Goal: Entertainment & Leisure: Browse casually

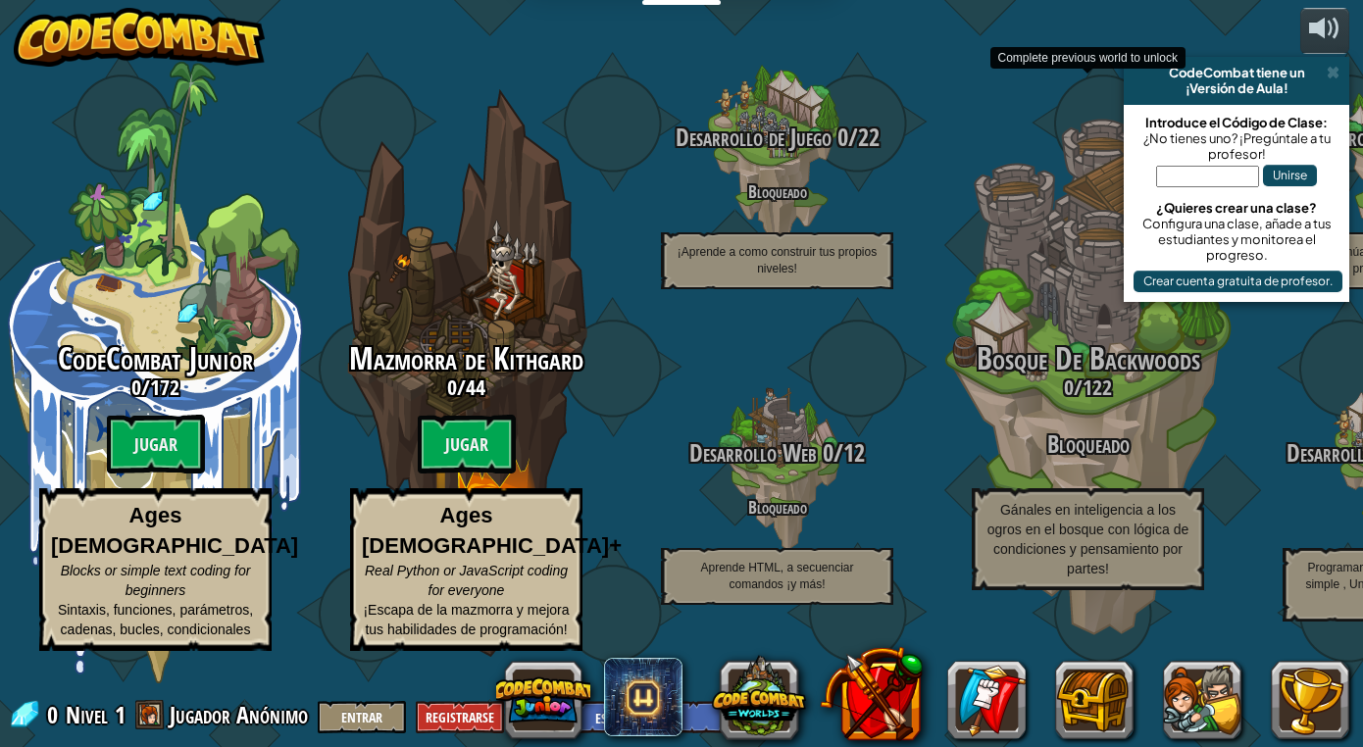
select select "es-ES"
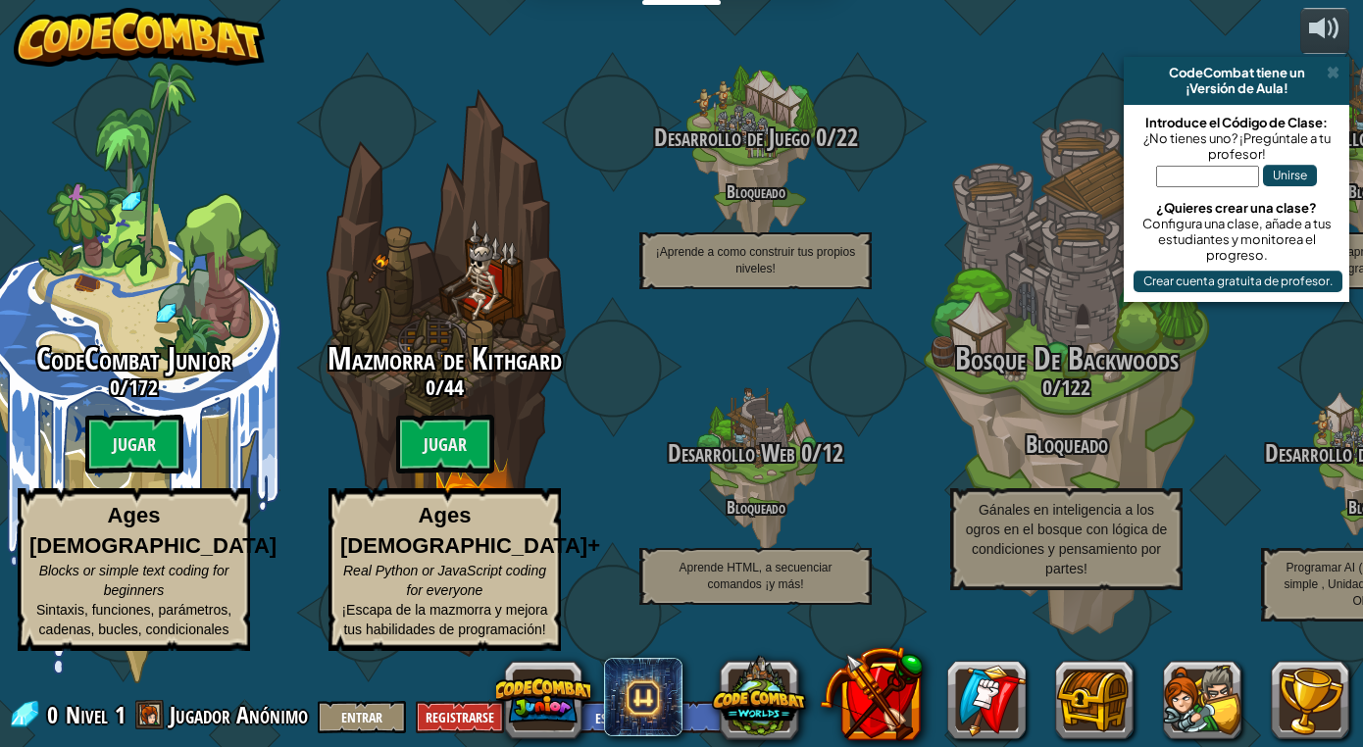
click at [1183, 175] on input "text" at bounding box center [1207, 177] width 103 height 22
type input "StepLampSky"
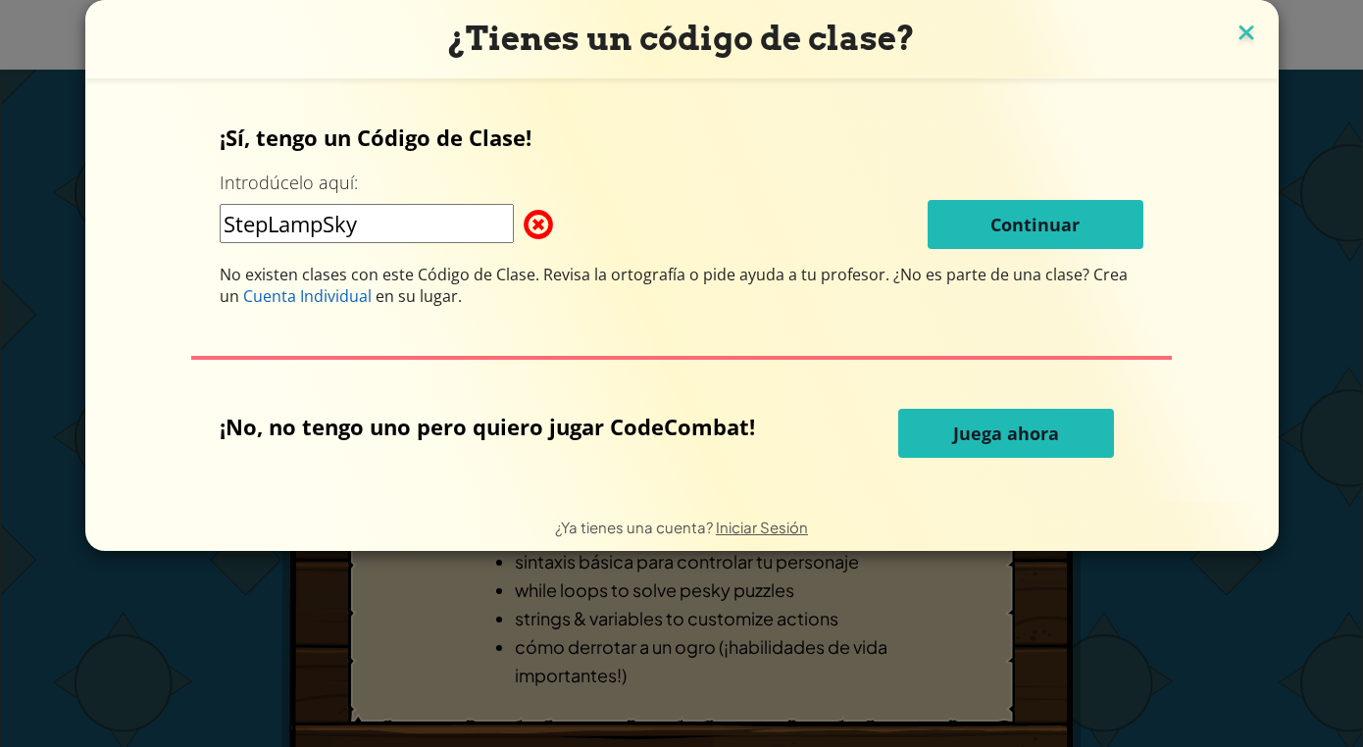
click at [1234, 21] on img at bounding box center [1247, 34] width 26 height 29
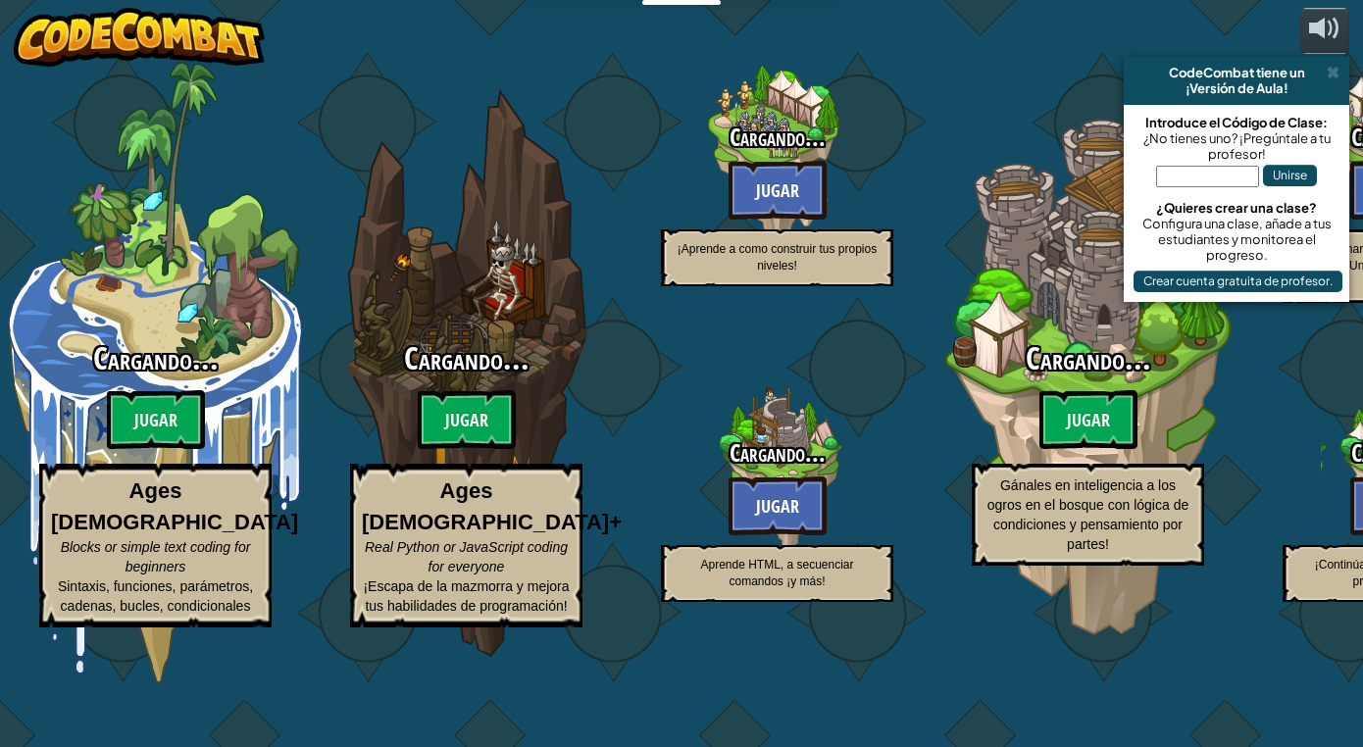
select select "es-ES"
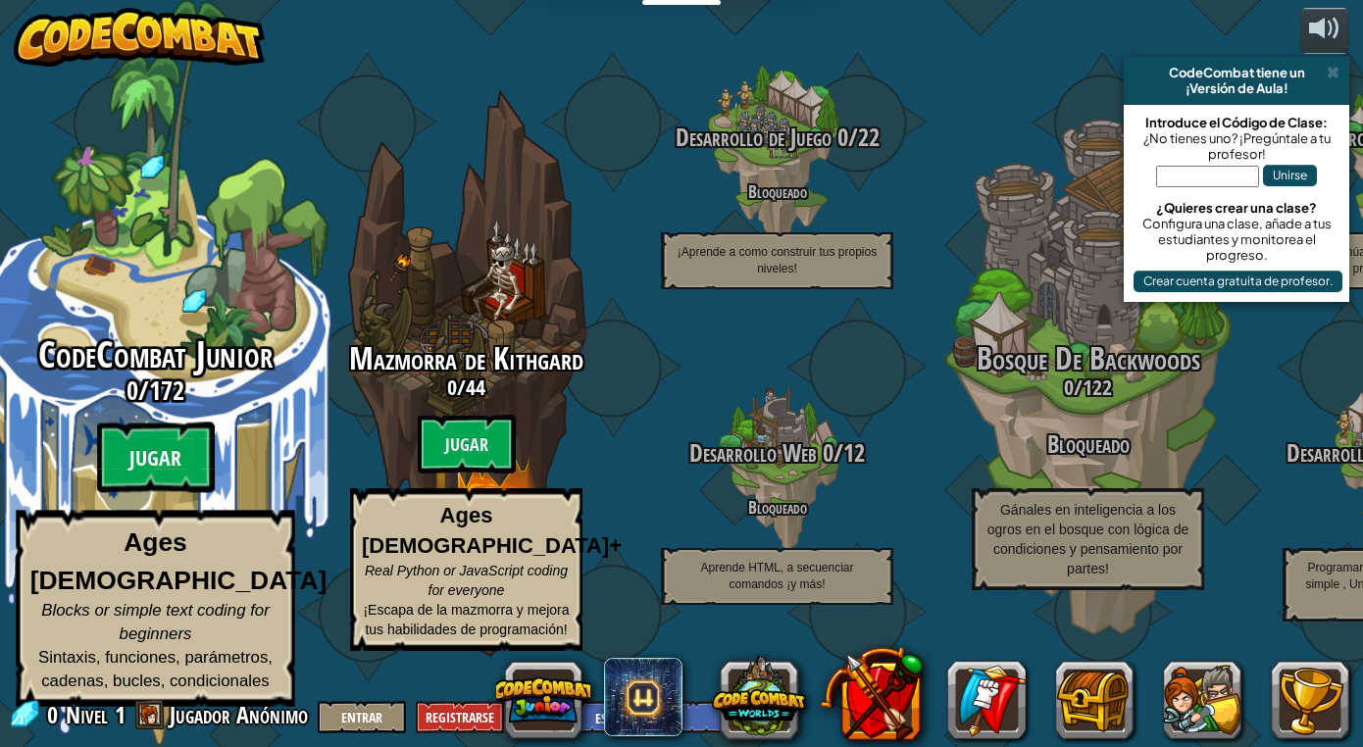
click at [175, 490] on btn "Jugar" at bounding box center [156, 458] width 118 height 71
select select "es-ES"
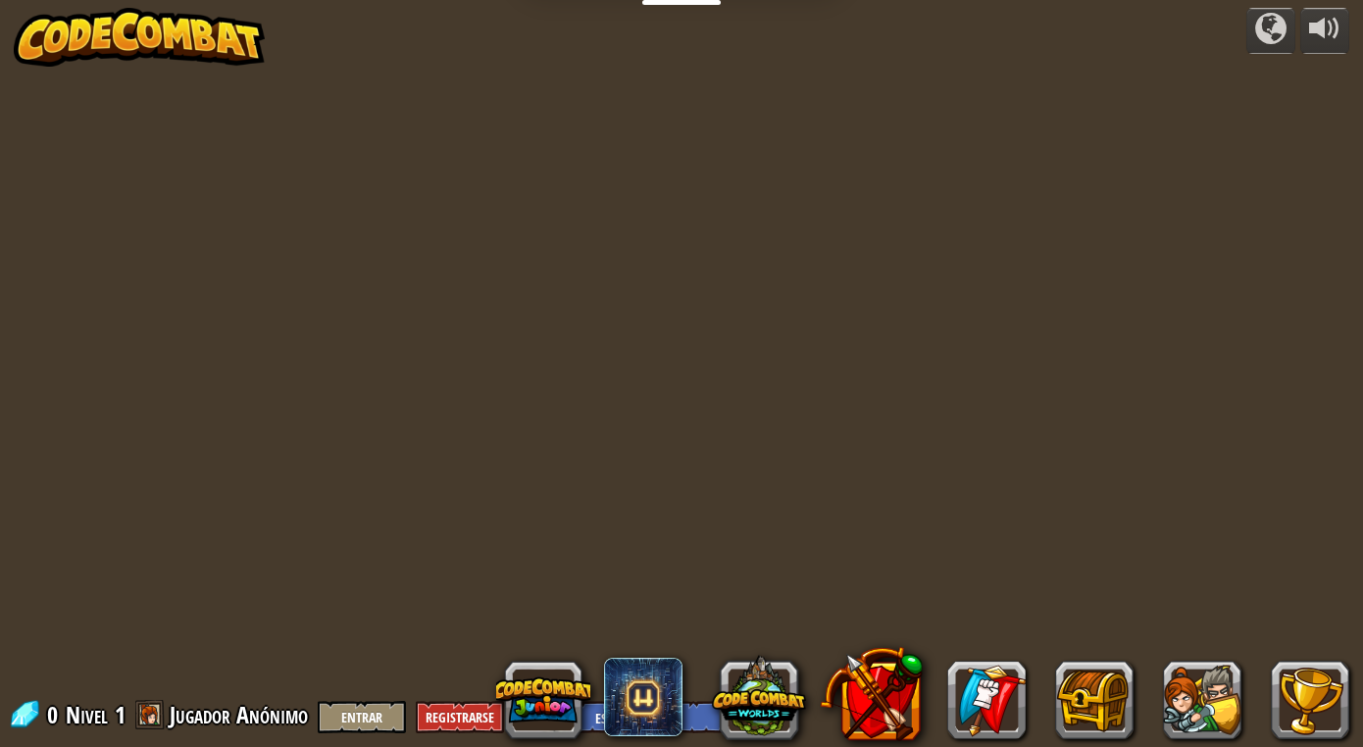
select select "es-ES"
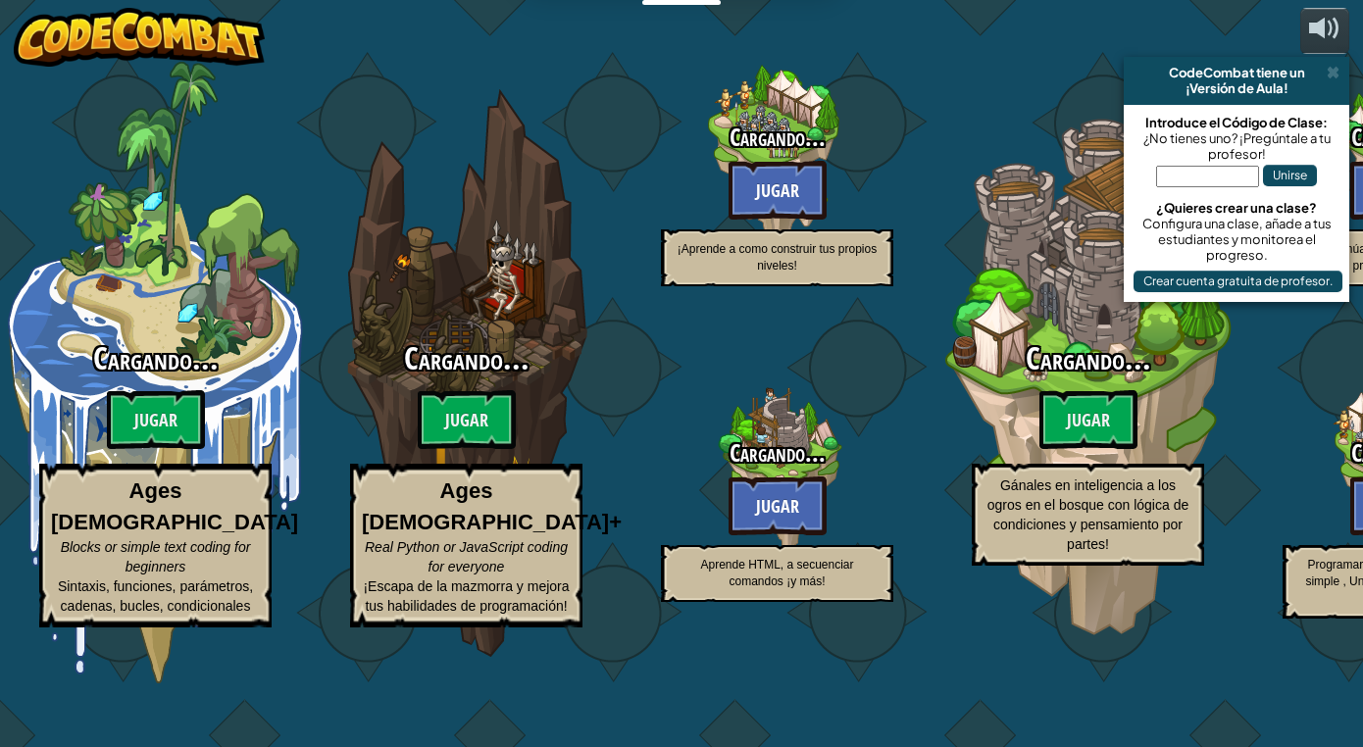
select select "es-ES"
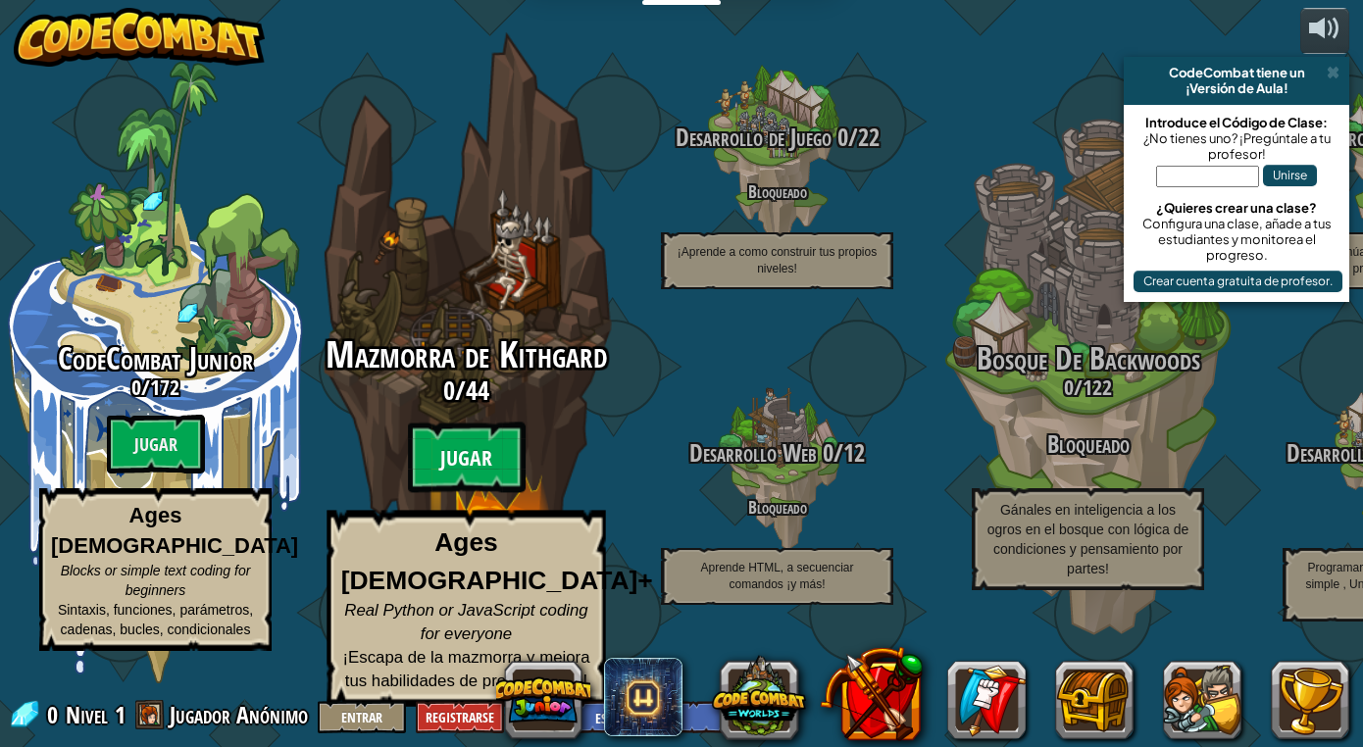
click at [479, 482] on btn "Jugar" at bounding box center [467, 458] width 118 height 71
select select "es-ES"
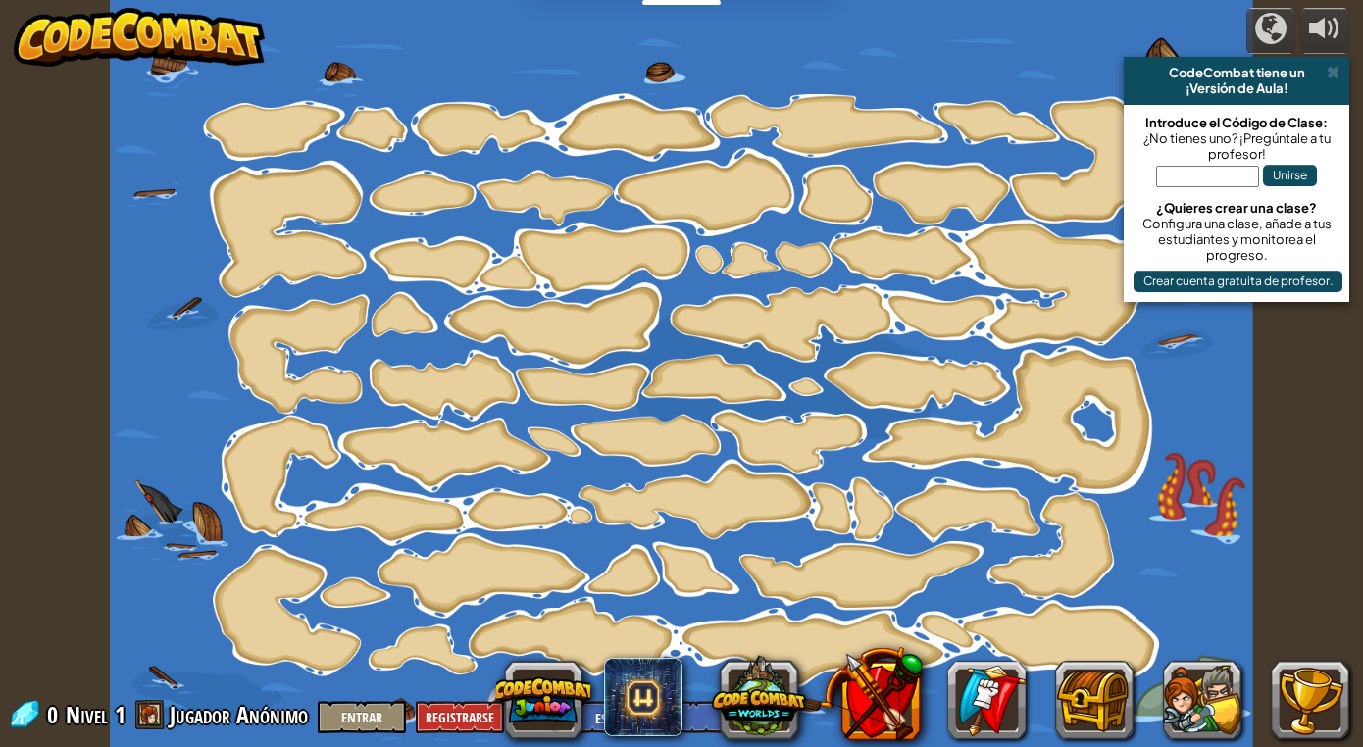
select select "es-ES"
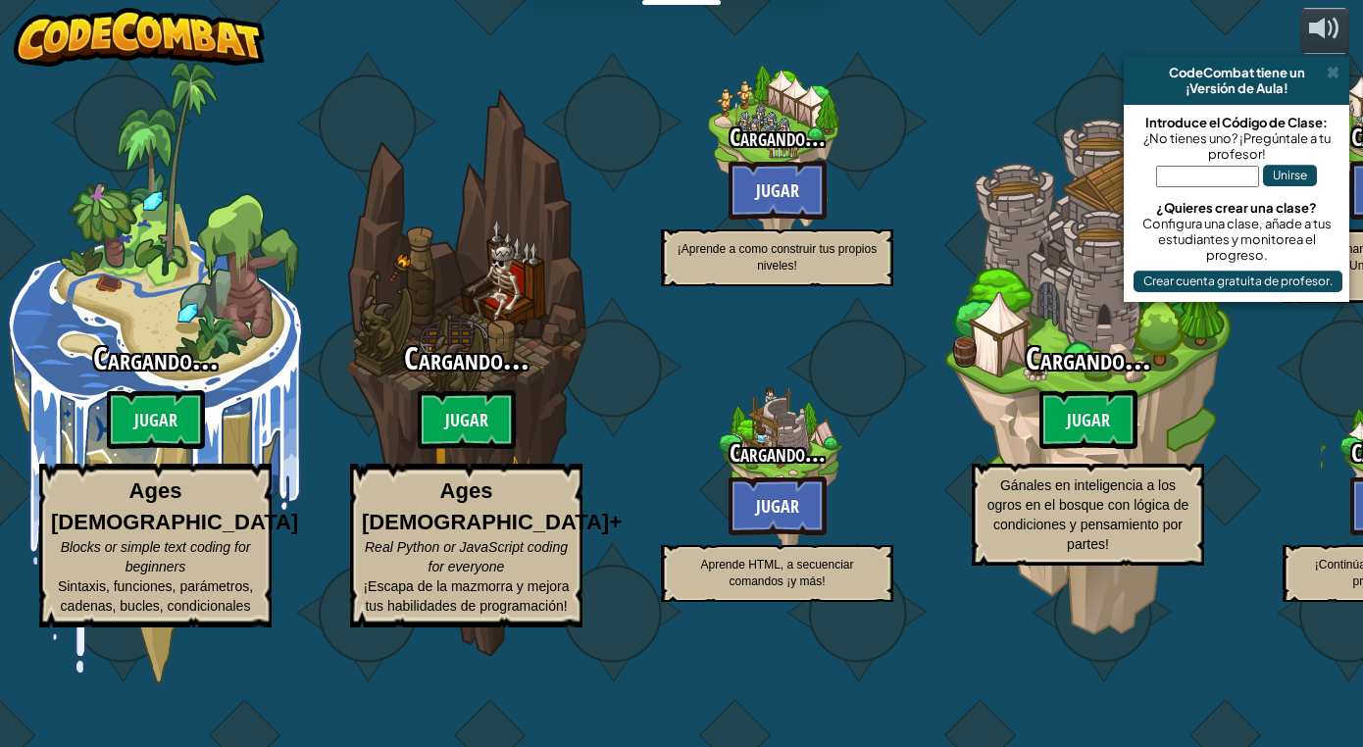
select select "es-ES"
